Goal: Task Accomplishment & Management: Manage account settings

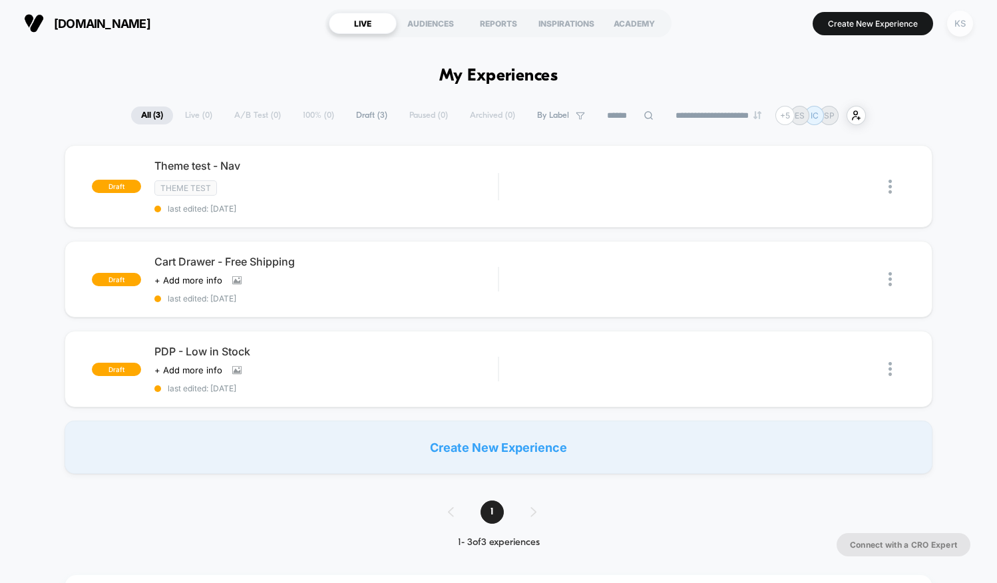
click at [966, 27] on div "KS" at bounding box center [960, 24] width 26 height 26
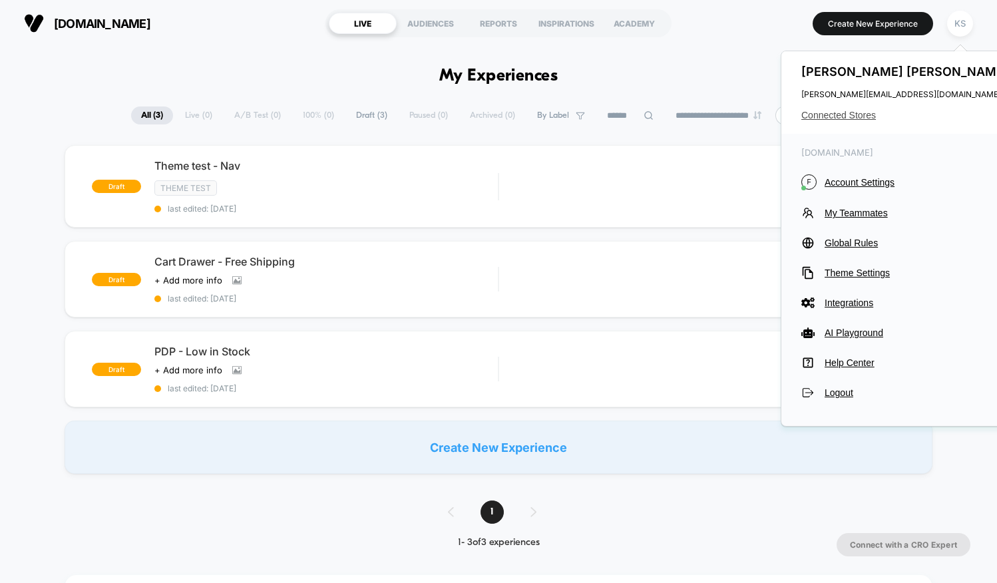
click at [830, 113] on span "Connected Stores" at bounding box center [906, 115] width 210 height 11
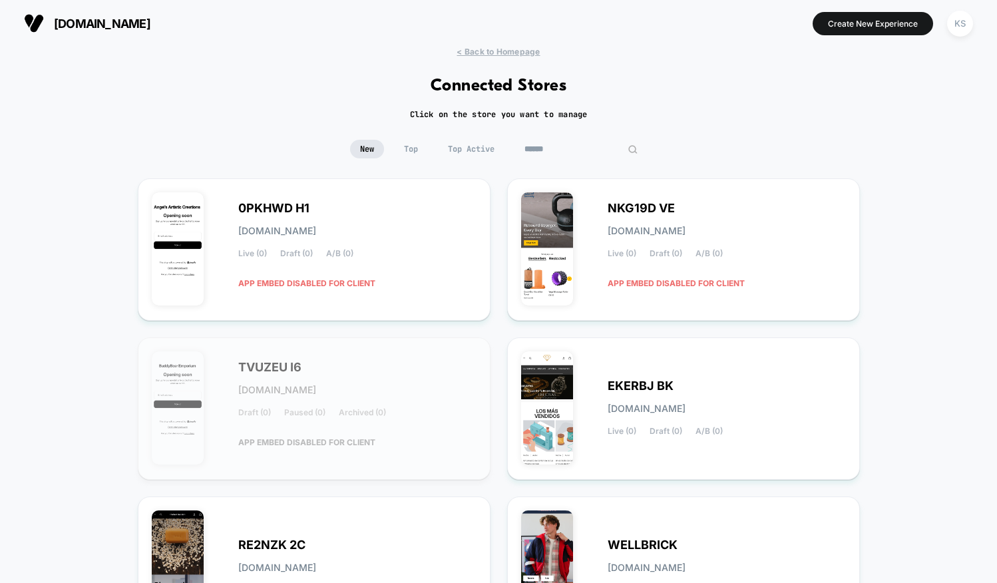
click at [572, 150] on input at bounding box center [580, 149] width 133 height 19
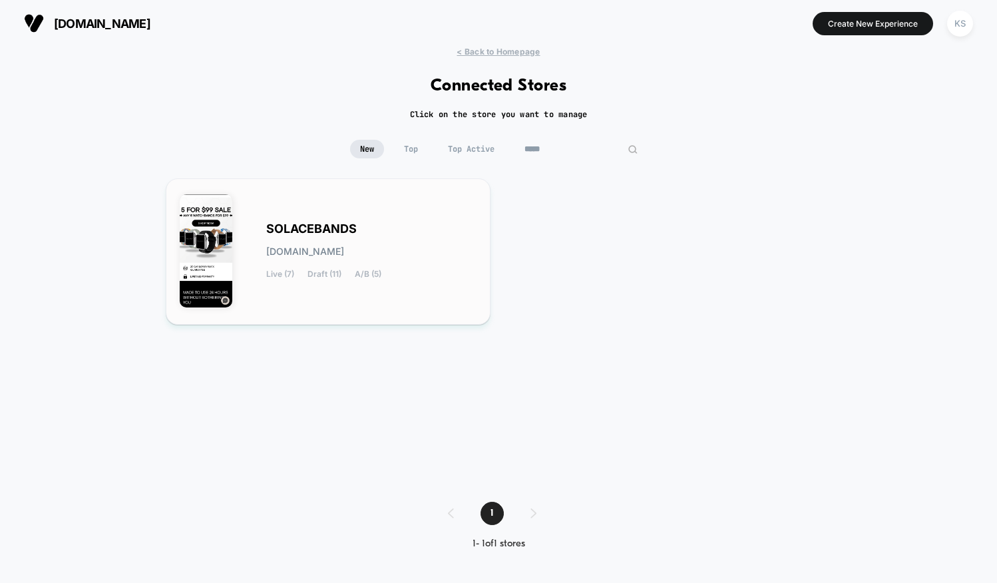
type input "*****"
click at [299, 229] on span "SOLACEBANDS" at bounding box center [311, 228] width 90 height 9
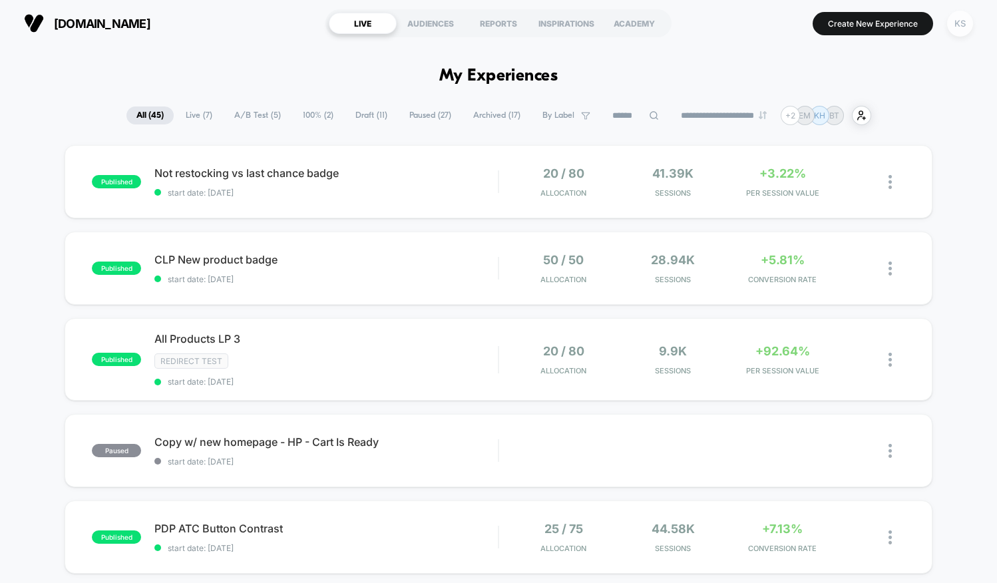
click at [960, 28] on div "KS" at bounding box center [960, 24] width 26 height 26
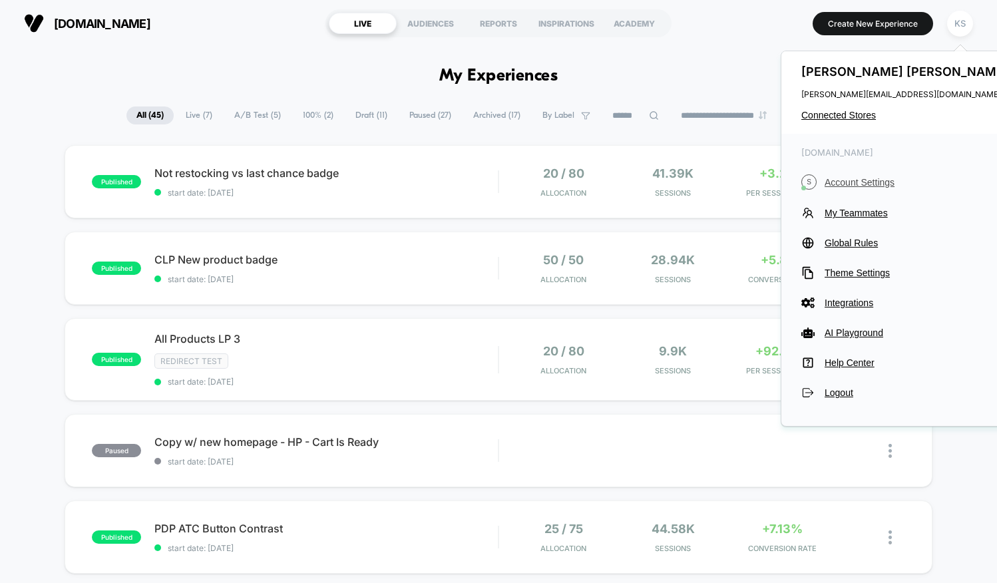
click at [848, 178] on span "Account Settings" at bounding box center [917, 182] width 187 height 11
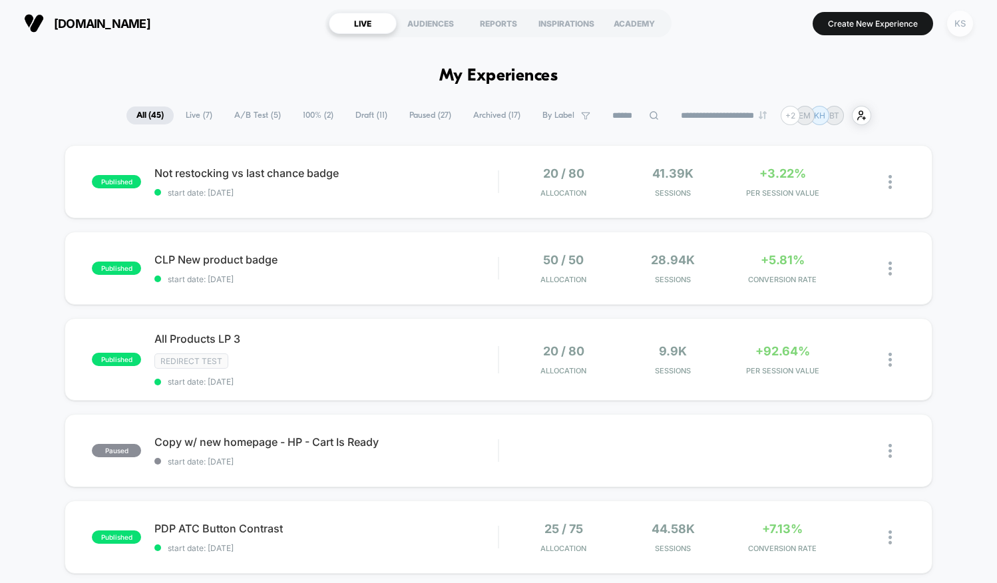
click at [957, 23] on div "KS" at bounding box center [960, 24] width 26 height 26
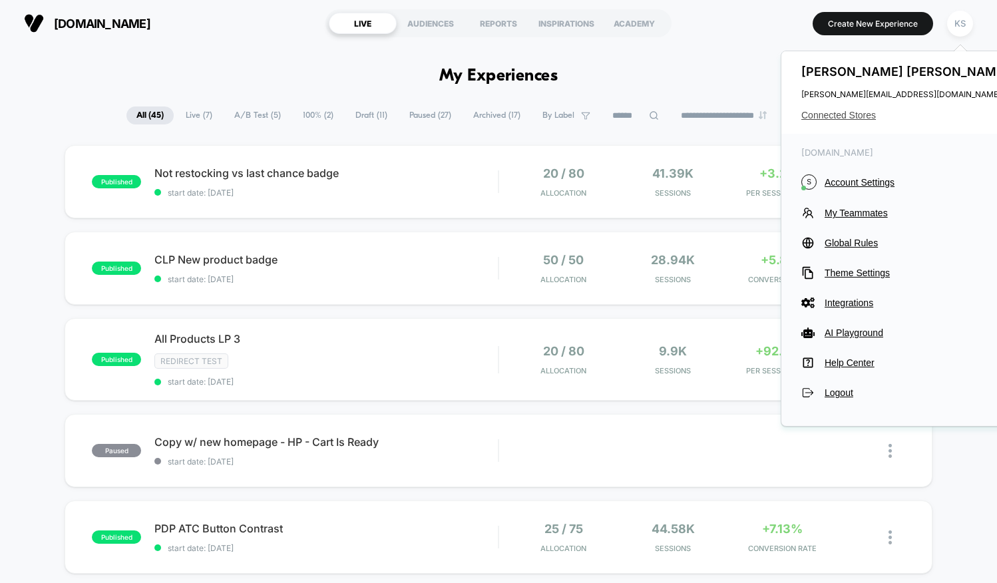
click at [825, 118] on span "Connected Stores" at bounding box center [906, 115] width 210 height 11
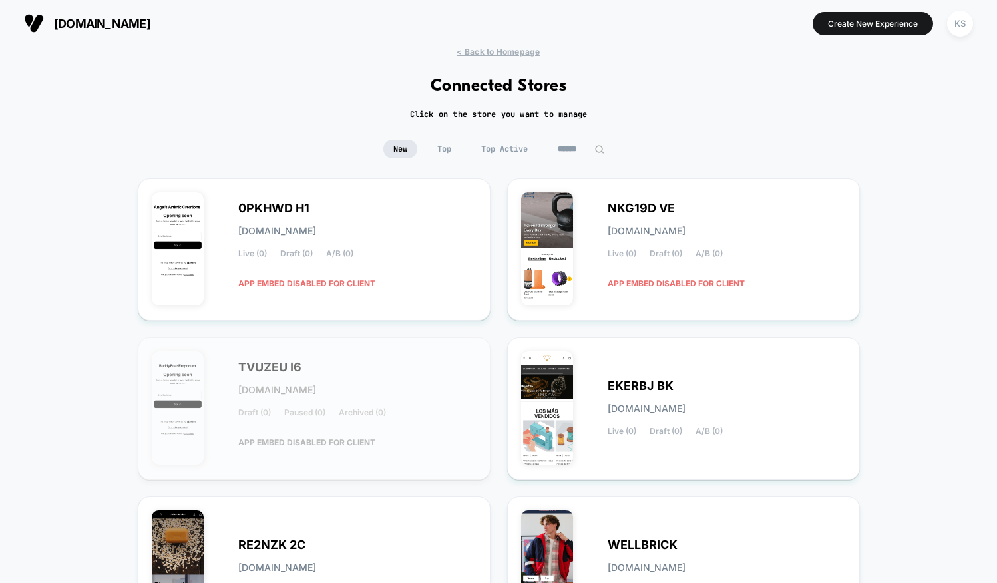
click at [583, 150] on input at bounding box center [581, 149] width 67 height 19
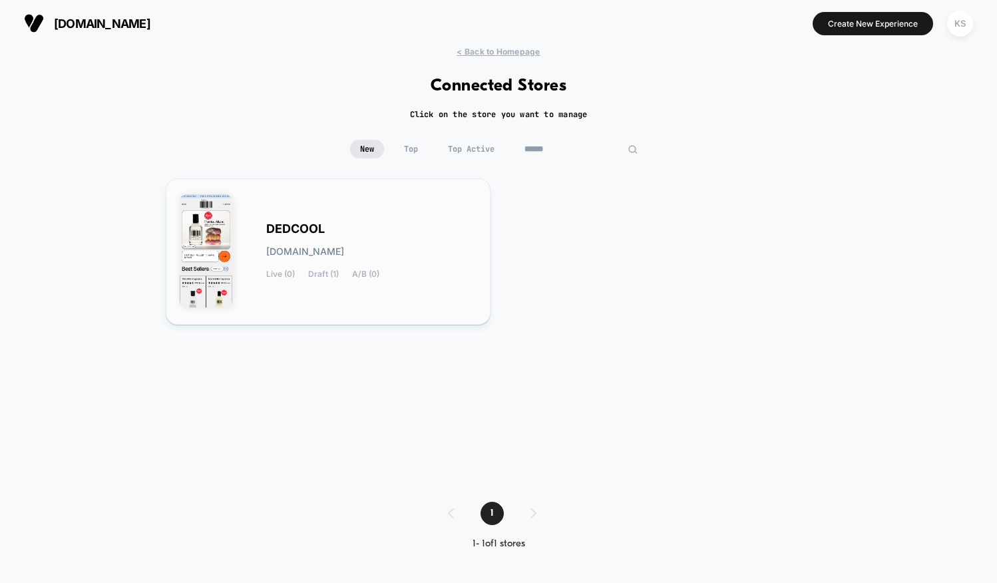
type input "******"
click at [314, 234] on span "DEDCOOL" at bounding box center [295, 228] width 59 height 9
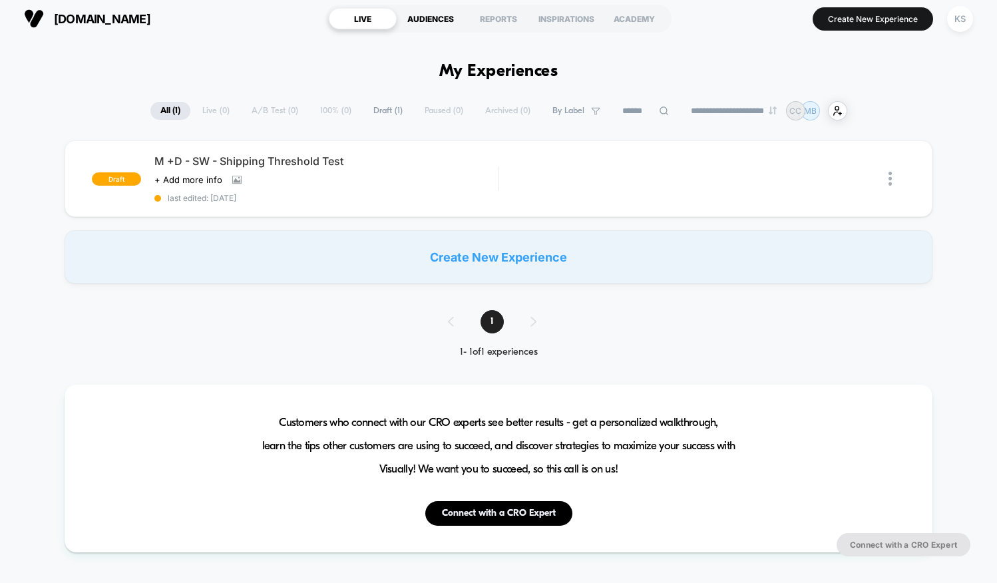
click at [421, 21] on div "AUDIENCES" at bounding box center [431, 18] width 68 height 21
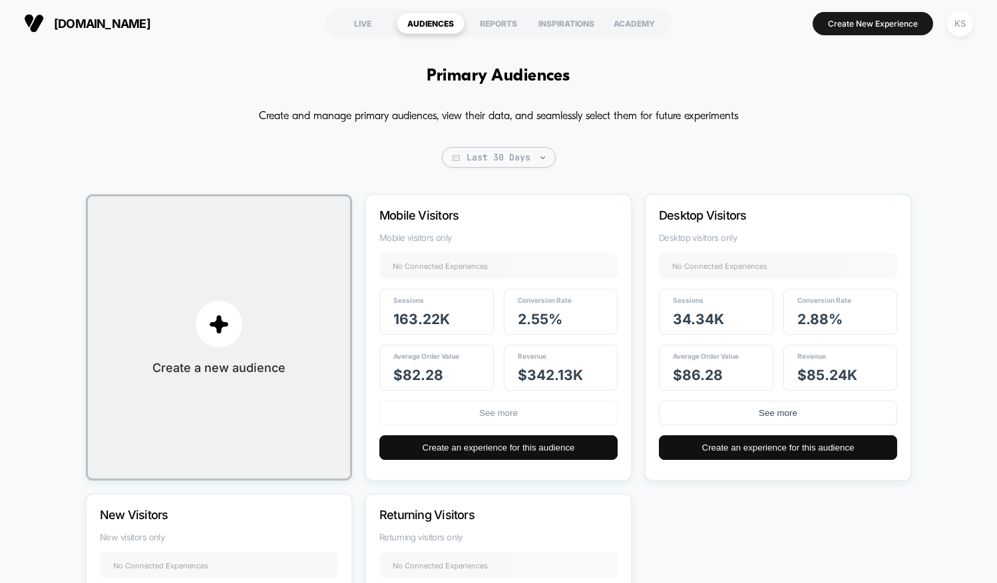
click at [468, 411] on button "See more" at bounding box center [498, 413] width 238 height 25
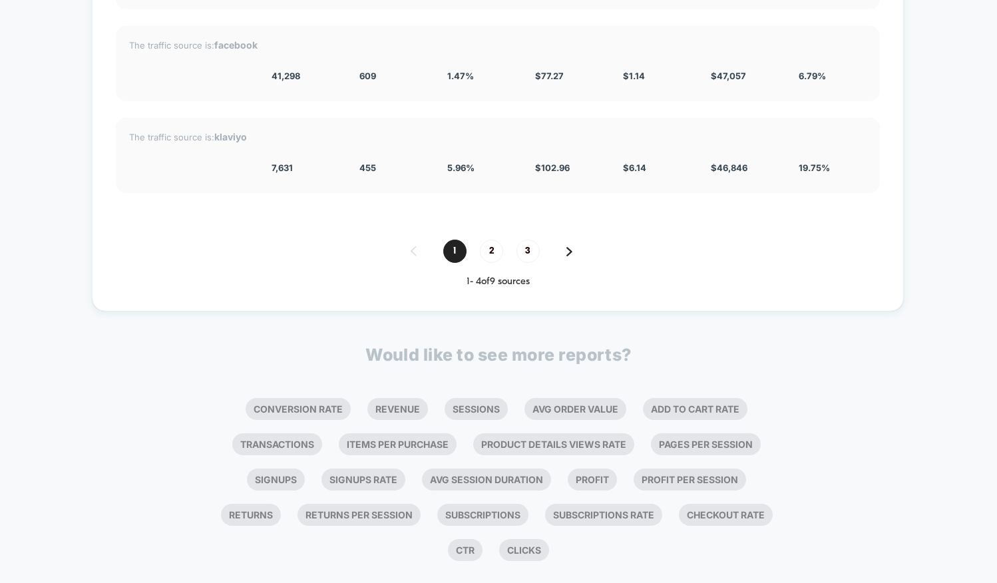
scroll to position [1662, 0]
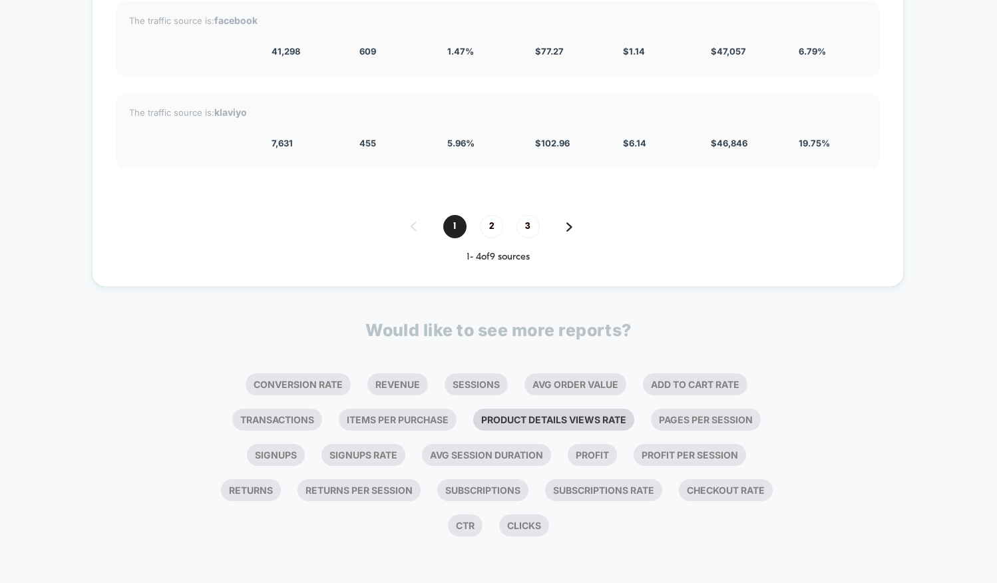
click at [592, 421] on li "Product Details Views Rate" at bounding box center [553, 420] width 161 height 22
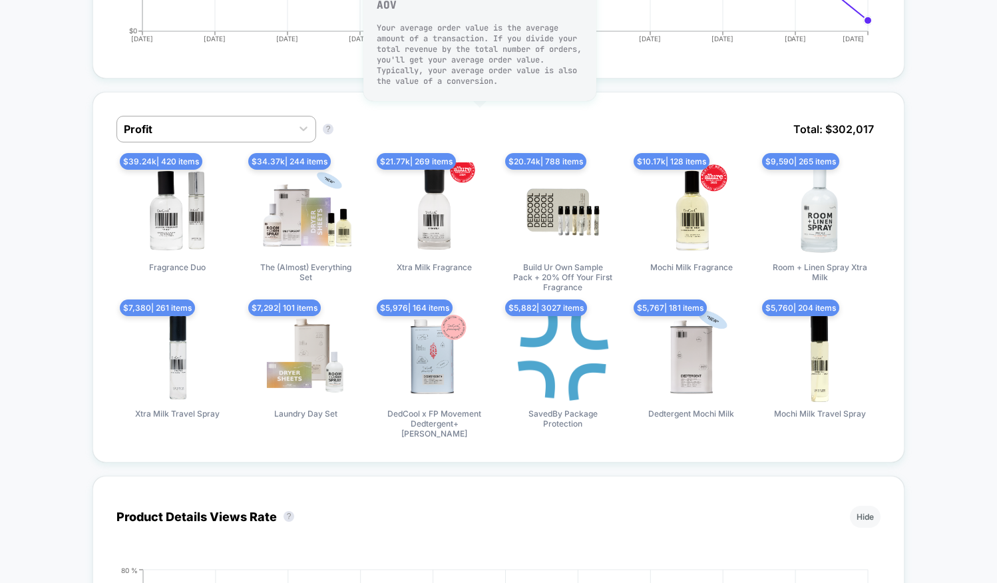
scroll to position [0, 0]
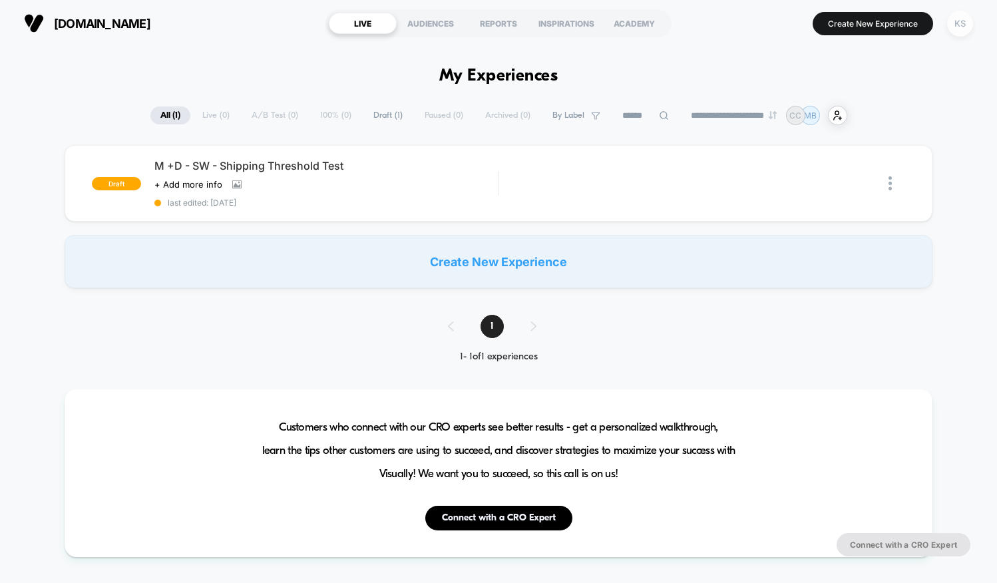
click at [968, 25] on div "KS" at bounding box center [960, 24] width 26 height 26
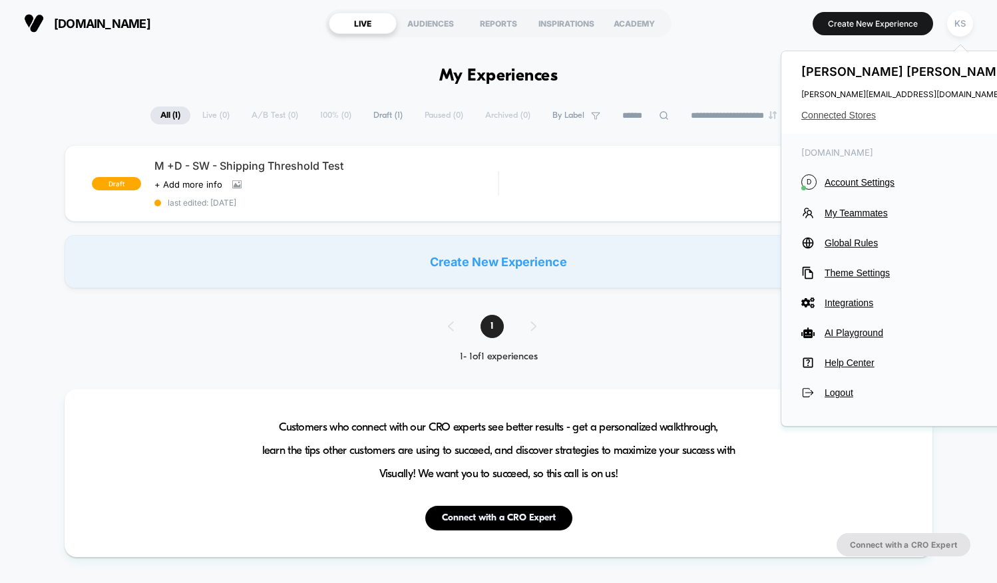
click at [843, 111] on span "Connected Stores" at bounding box center [906, 115] width 210 height 11
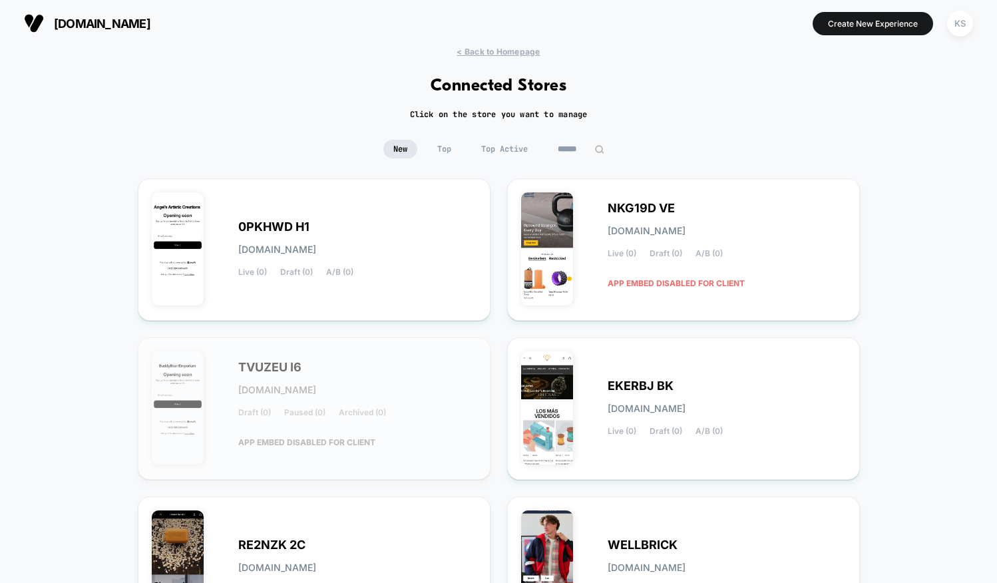
click at [568, 153] on input at bounding box center [581, 149] width 67 height 19
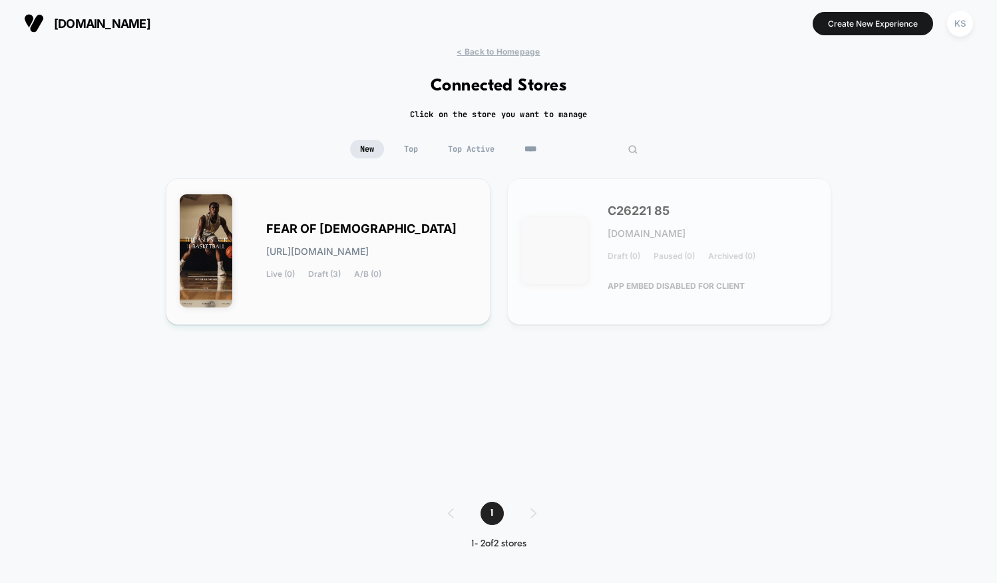
type input "****"
click at [291, 236] on div "FEAR OF GOD fear-of_god.myshopify.com Live (0) Draft (3) A/B (0)" at bounding box center [371, 251] width 210 height 55
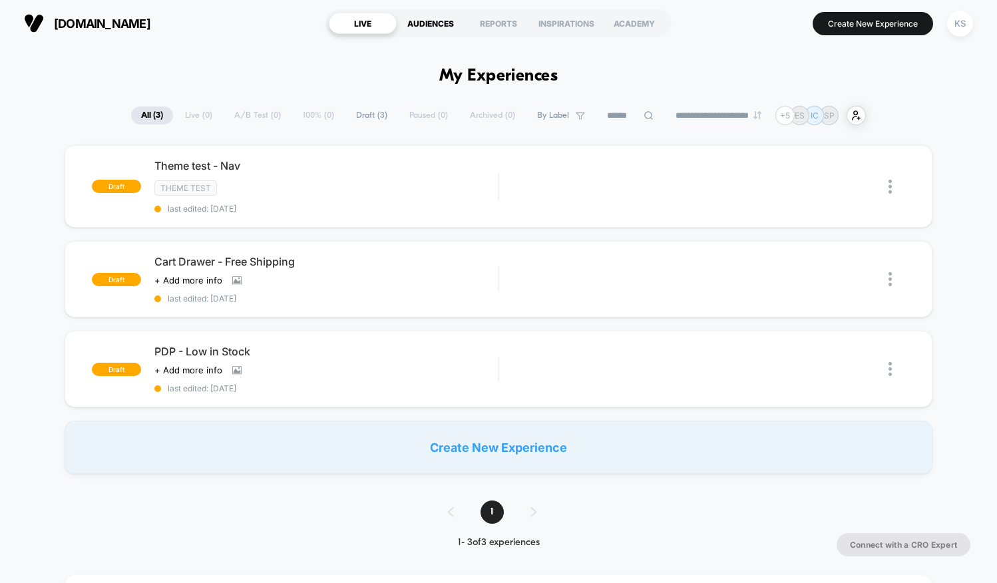
click at [415, 25] on div "AUDIENCES" at bounding box center [431, 23] width 68 height 21
